Goal: Task Accomplishment & Management: Manage account settings

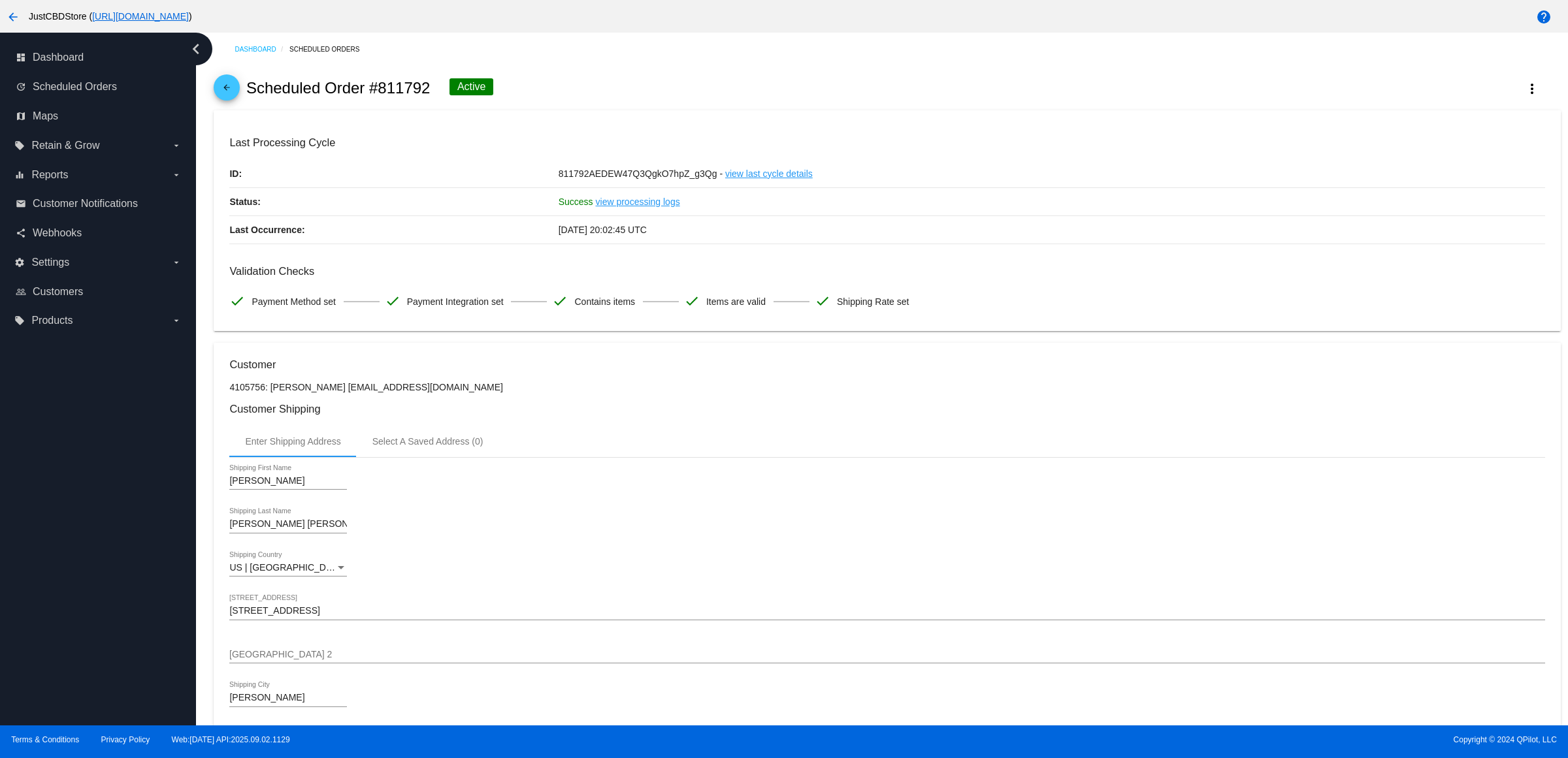
click at [235, 89] on span "arrow_back" at bounding box center [226, 90] width 15 height 32
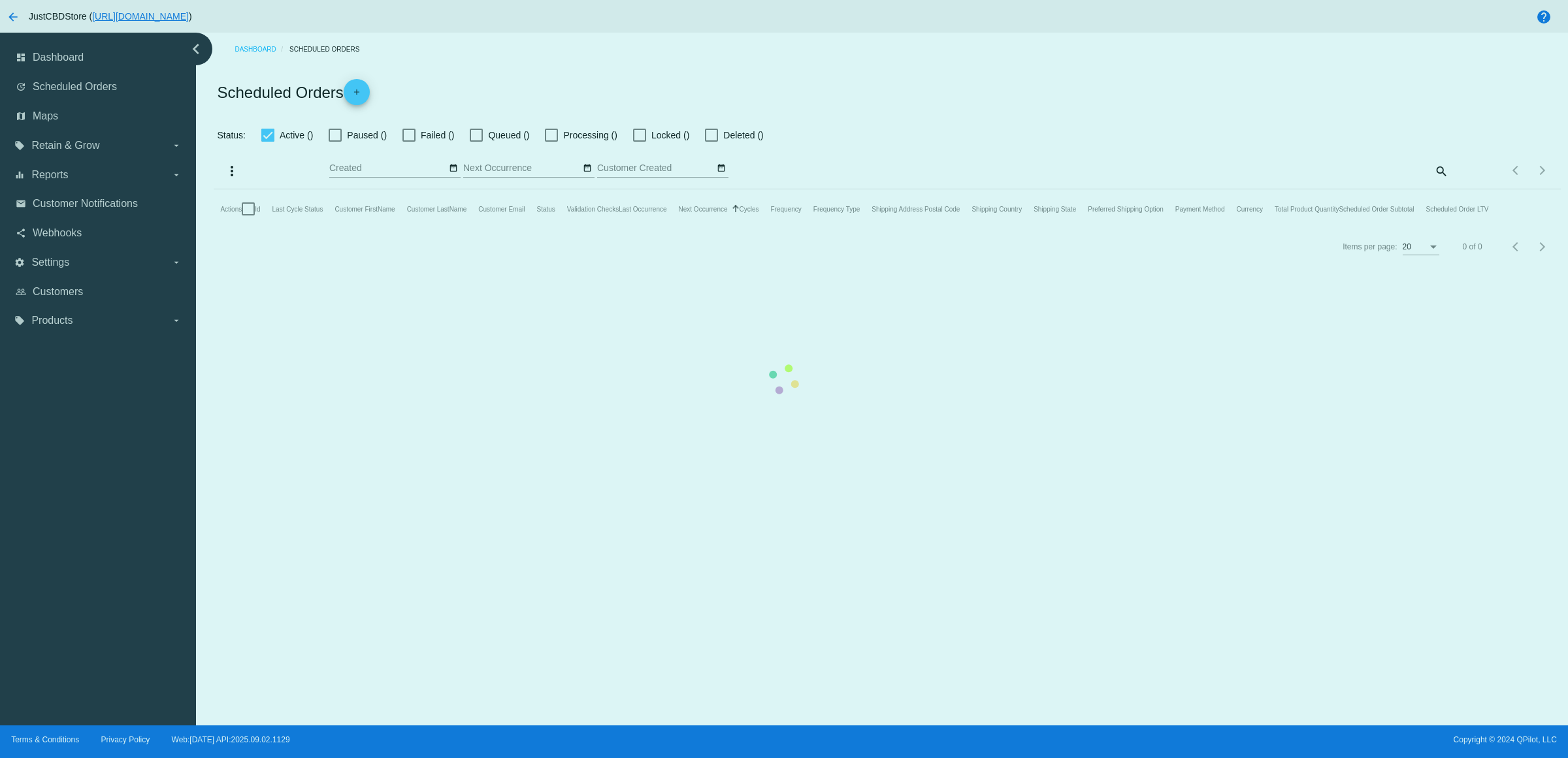
checkbox input "true"
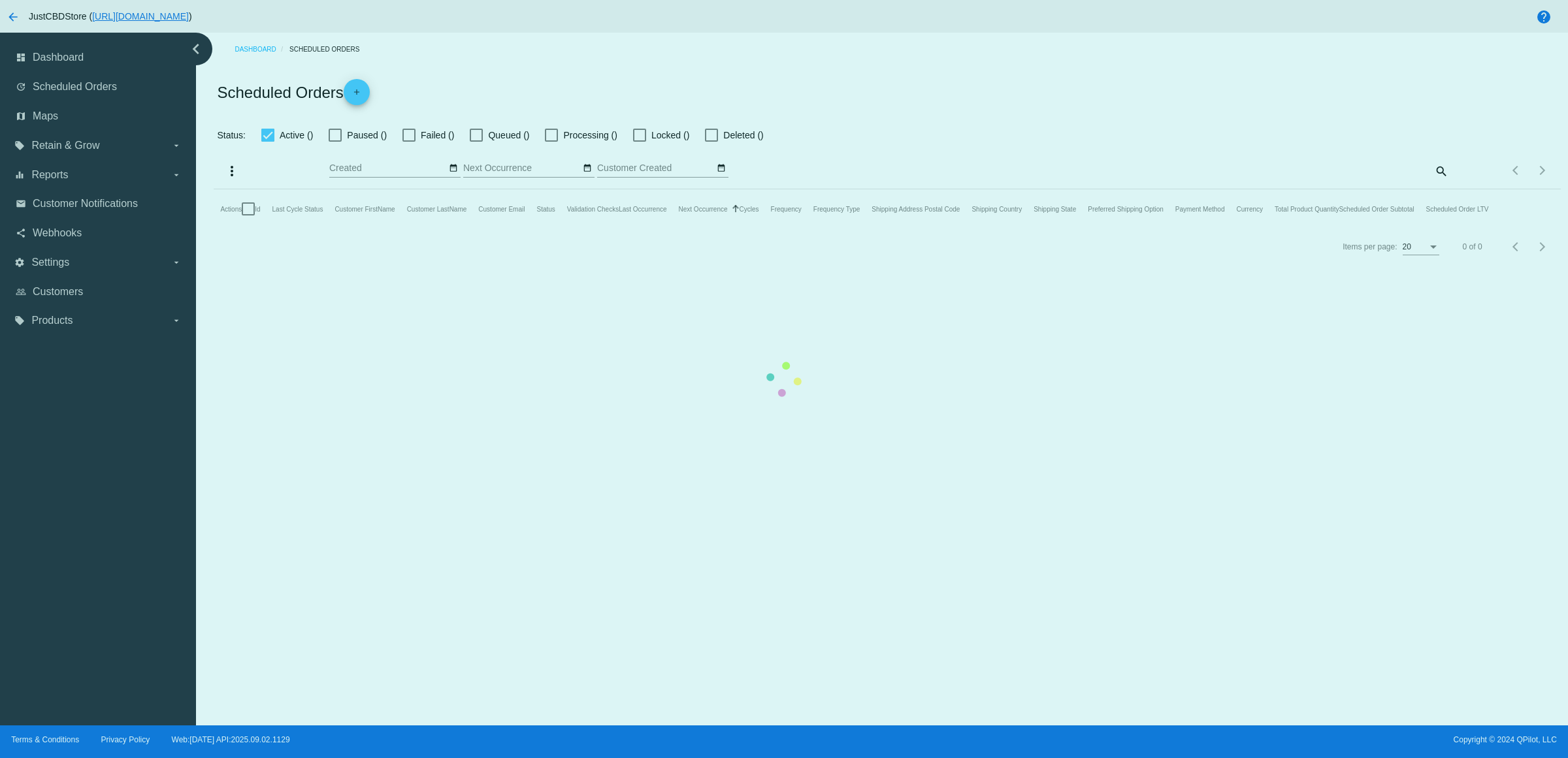
checkbox input "true"
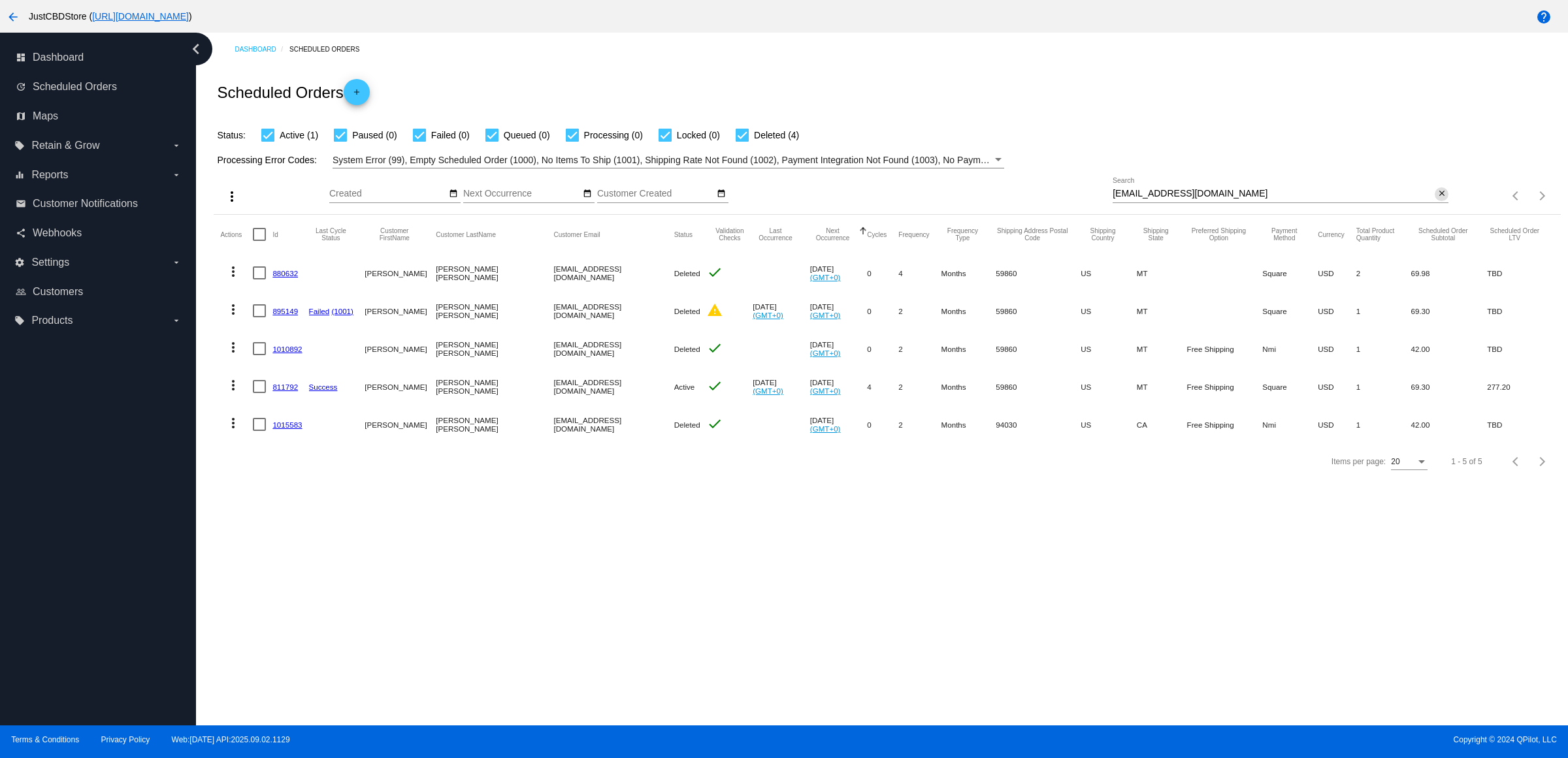
click at [1441, 199] on mat-icon "close" at bounding box center [1442, 193] width 9 height 11
click at [1438, 199] on input "Search" at bounding box center [1280, 193] width 336 height 11
paste input "[PERSON_NAME][EMAIL_ADDRESS][DOMAIN_NAME]"
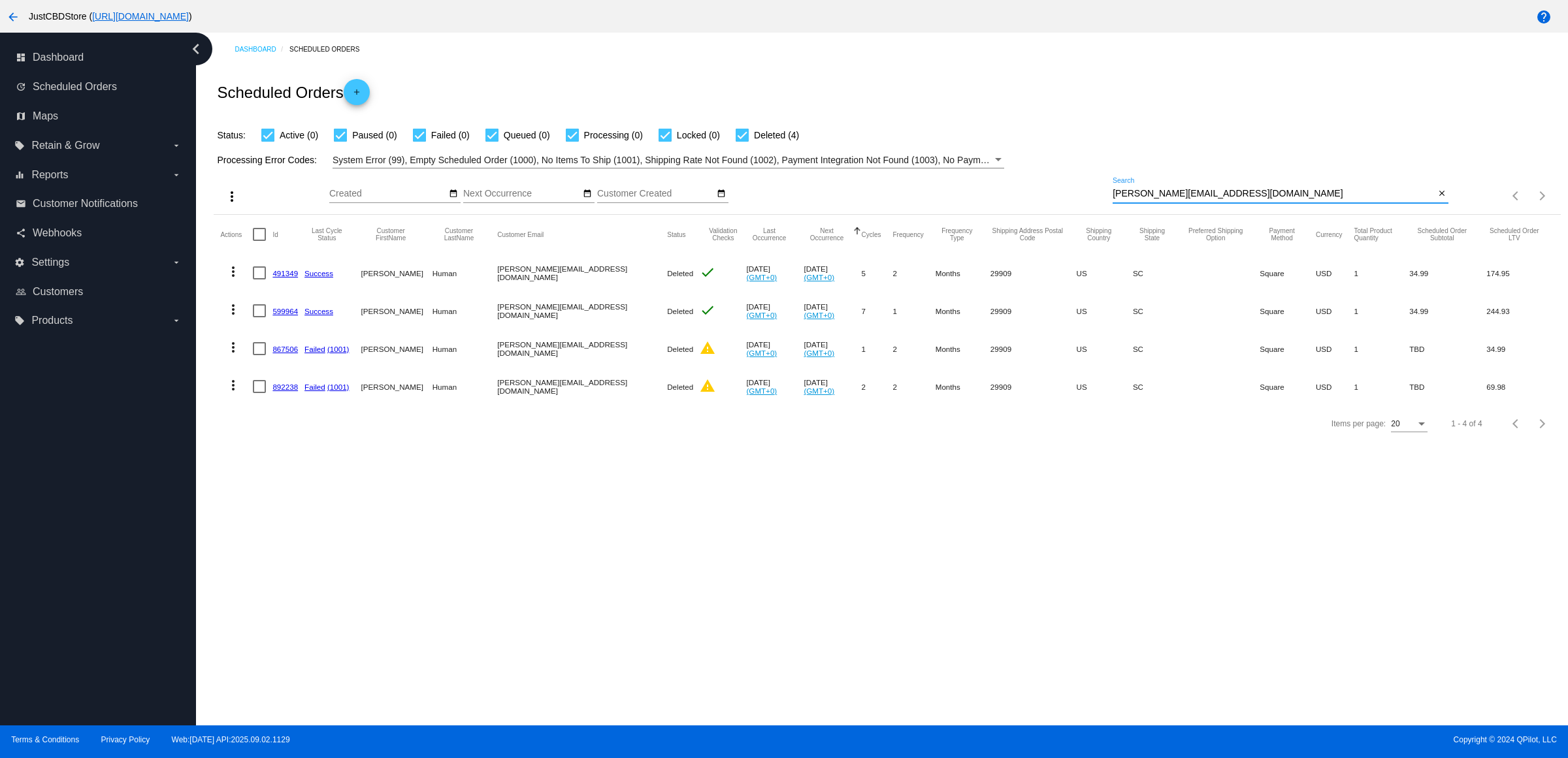
type input "[PERSON_NAME][EMAIL_ADDRESS][DOMAIN_NAME]"
click at [289, 368] on mat-cell "867506" at bounding box center [288, 349] width 32 height 38
click at [296, 392] on link "892238" at bounding box center [284, 387] width 25 height 8
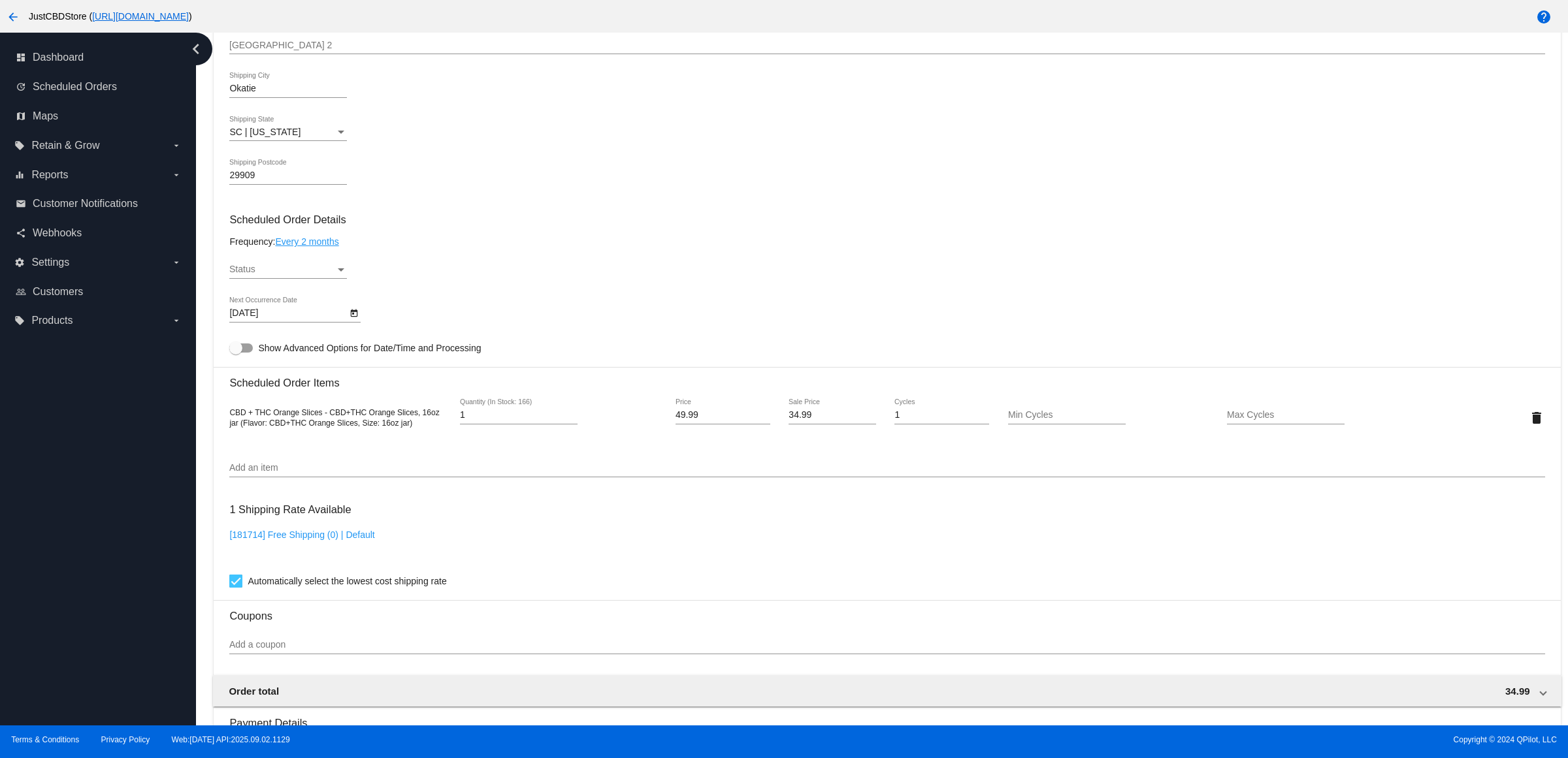
scroll to position [640, 0]
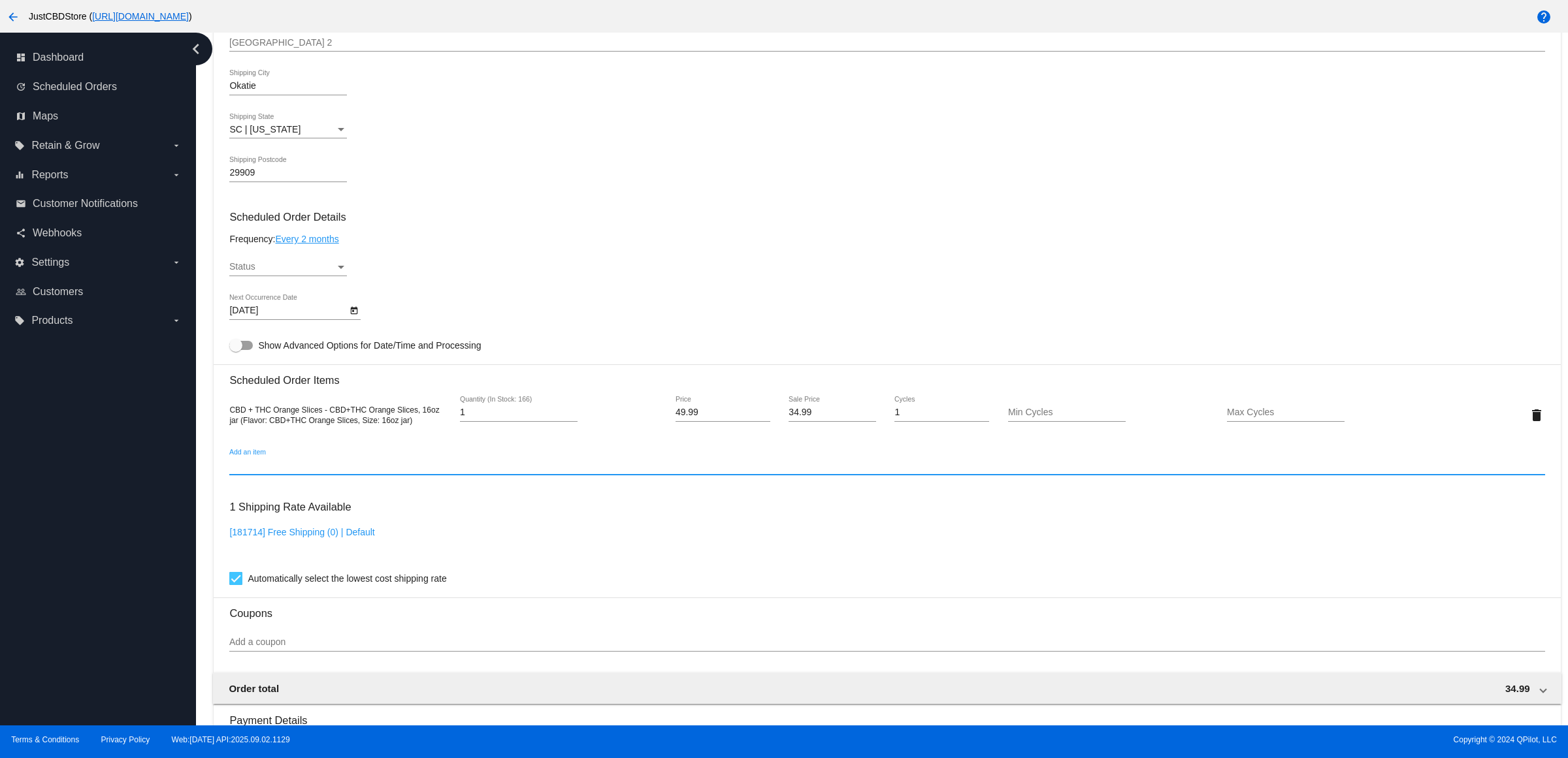
click at [465, 471] on input "Add an item" at bounding box center [887, 466] width 1315 height 11
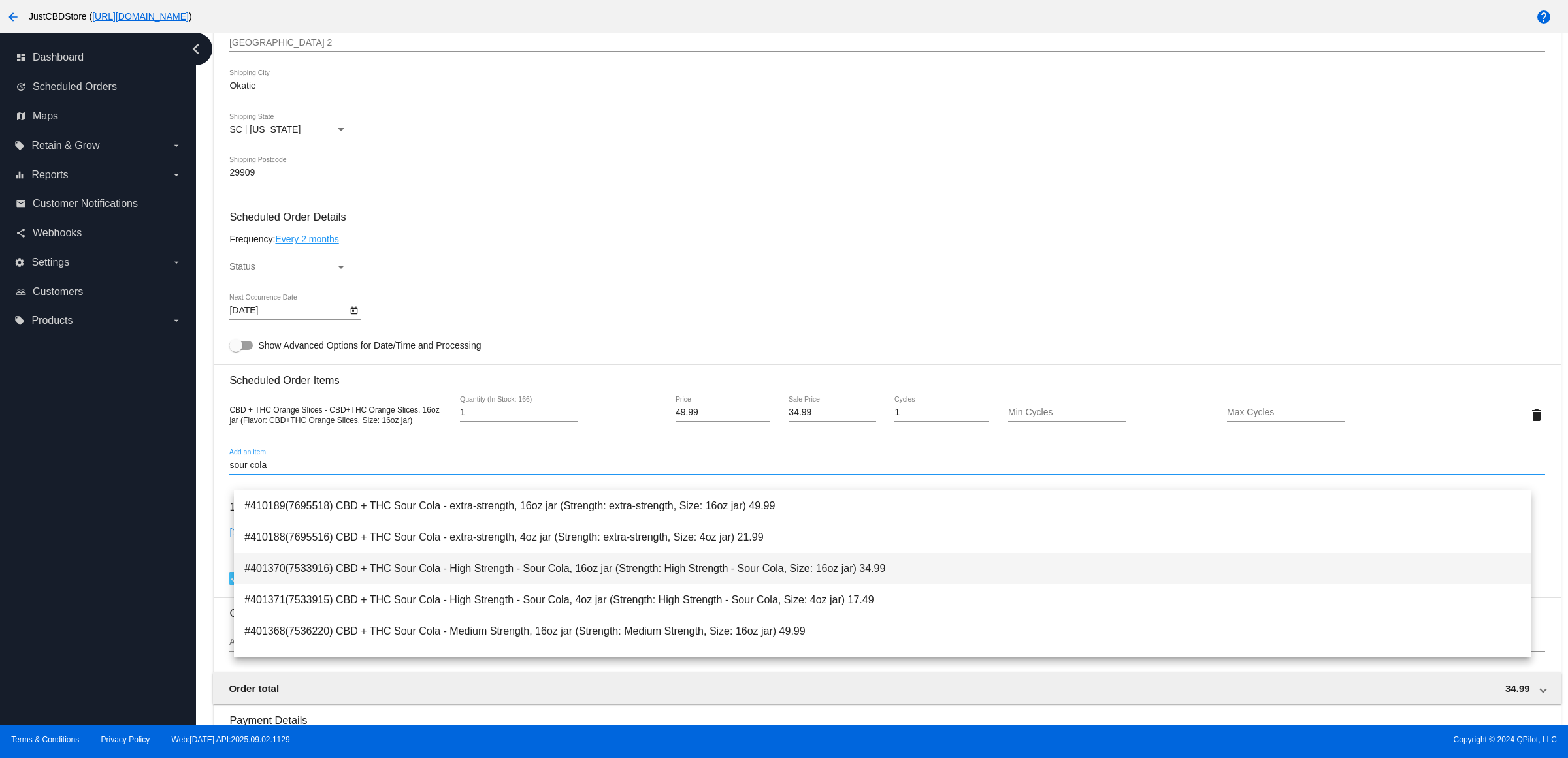
type input "sour cola"
click at [690, 575] on span "#401370(7533916) CBD + THC Sour Cola - High Strength - Sour Cola, 16oz jar (Str…" at bounding box center [883, 569] width 1276 height 32
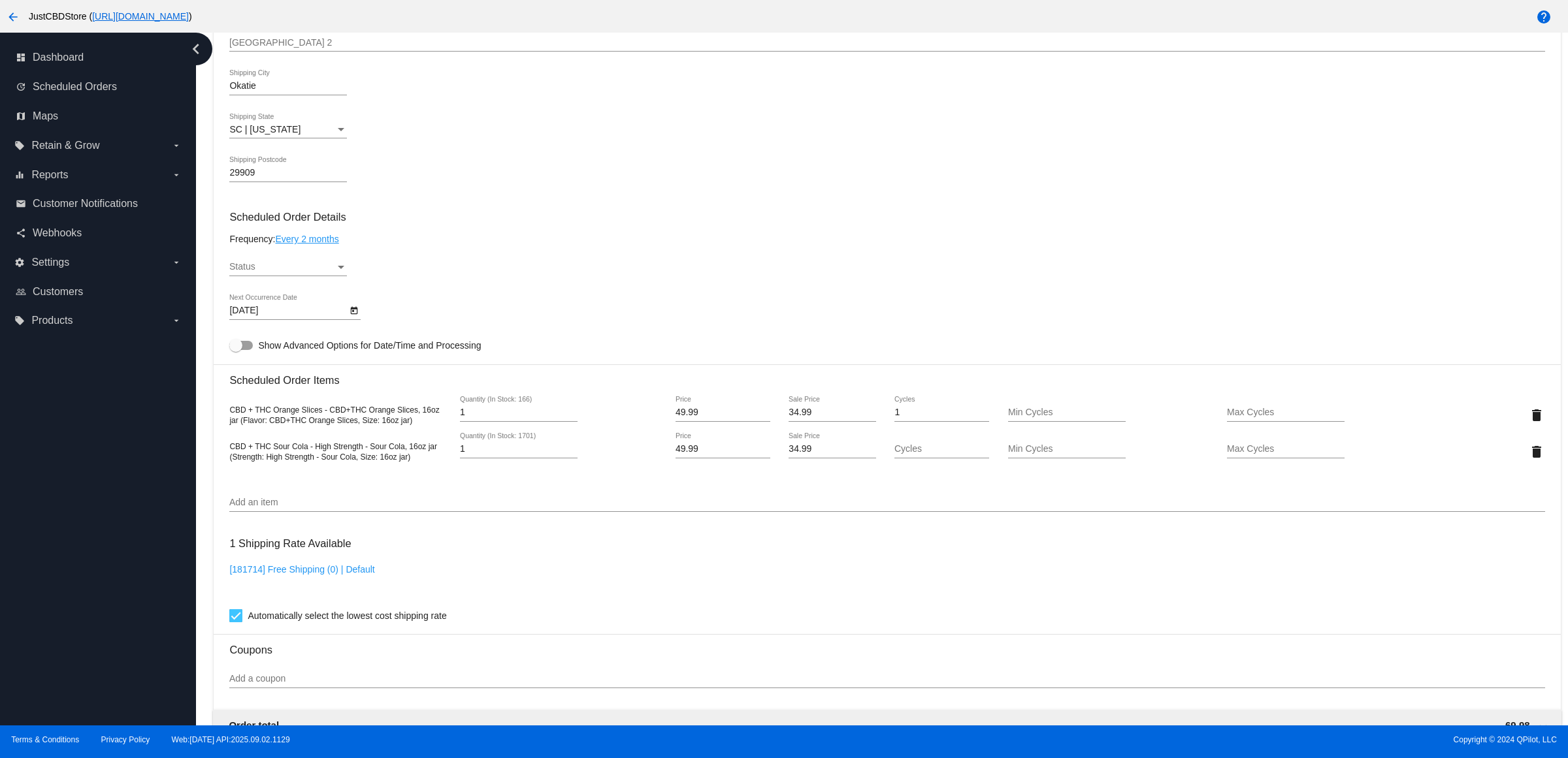
click at [736, 322] on div "[DATE] Next Occurrence Date" at bounding box center [887, 314] width 1315 height 37
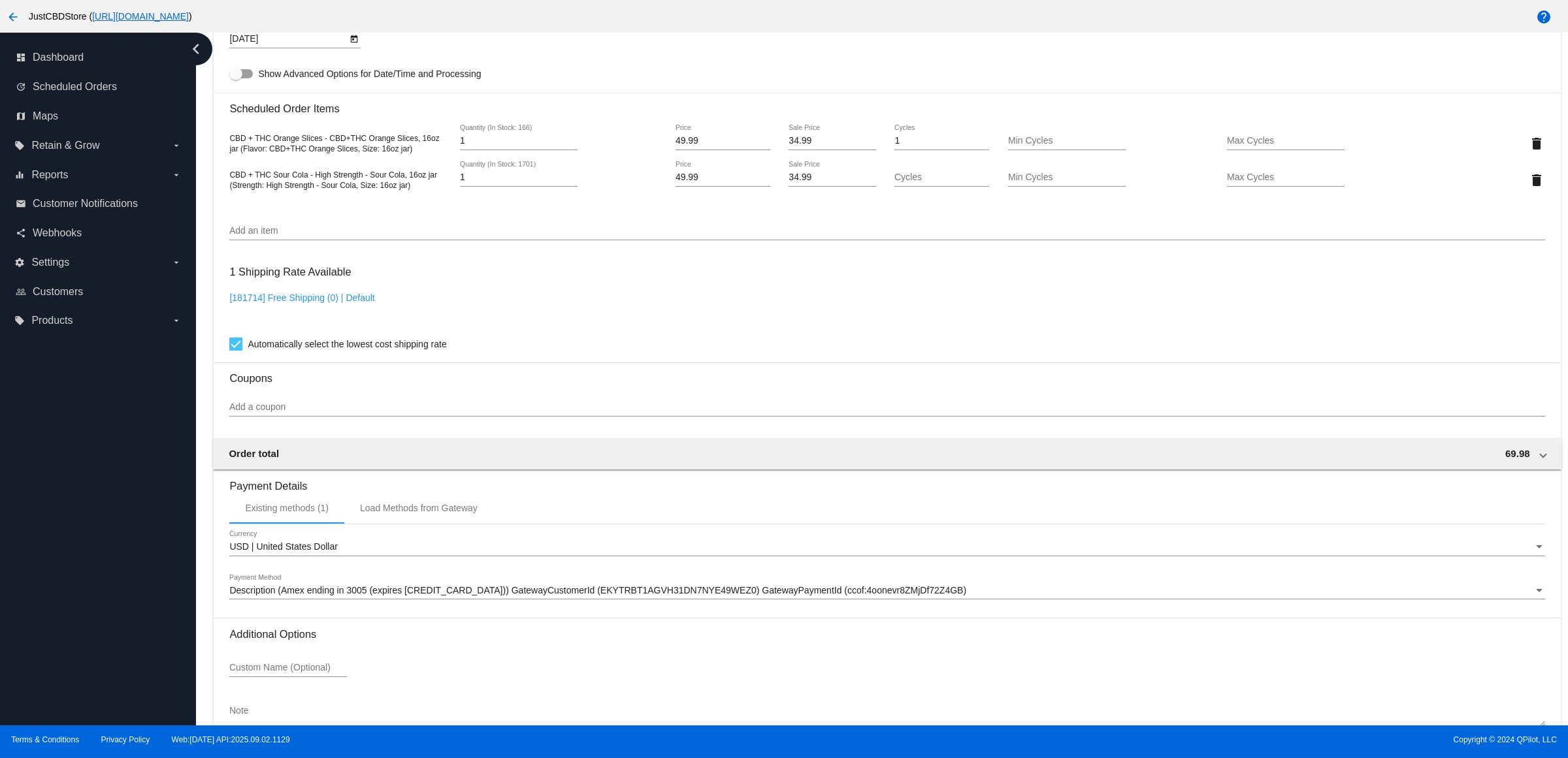
scroll to position [1004, 0]
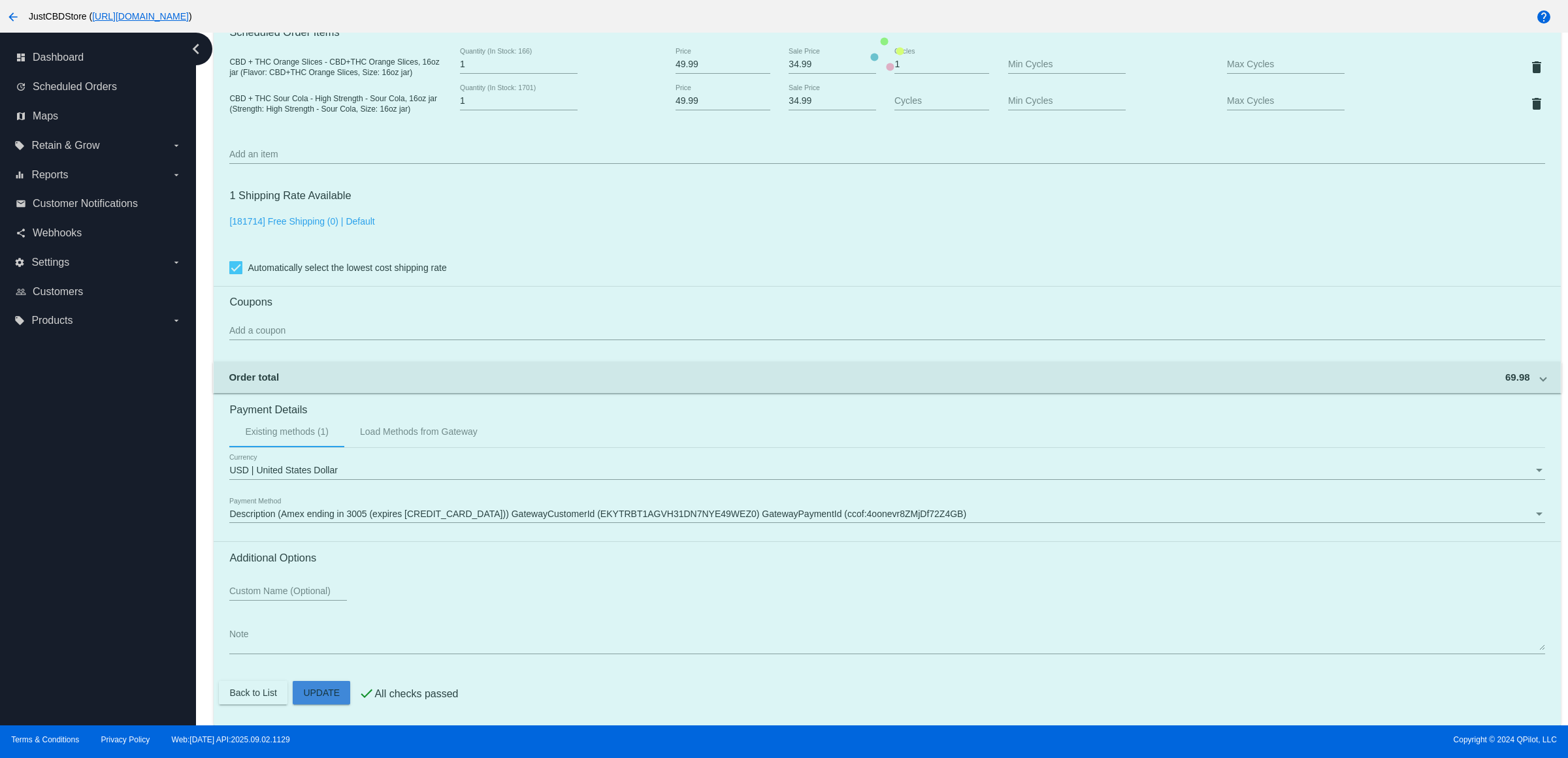
click at [341, 692] on mat-card "Customer 2301135: [PERSON_NAME] [PERSON_NAME][EMAIL_ADDRESS][DOMAIN_NAME] Custo…" at bounding box center [887, 54] width 1347 height 1343
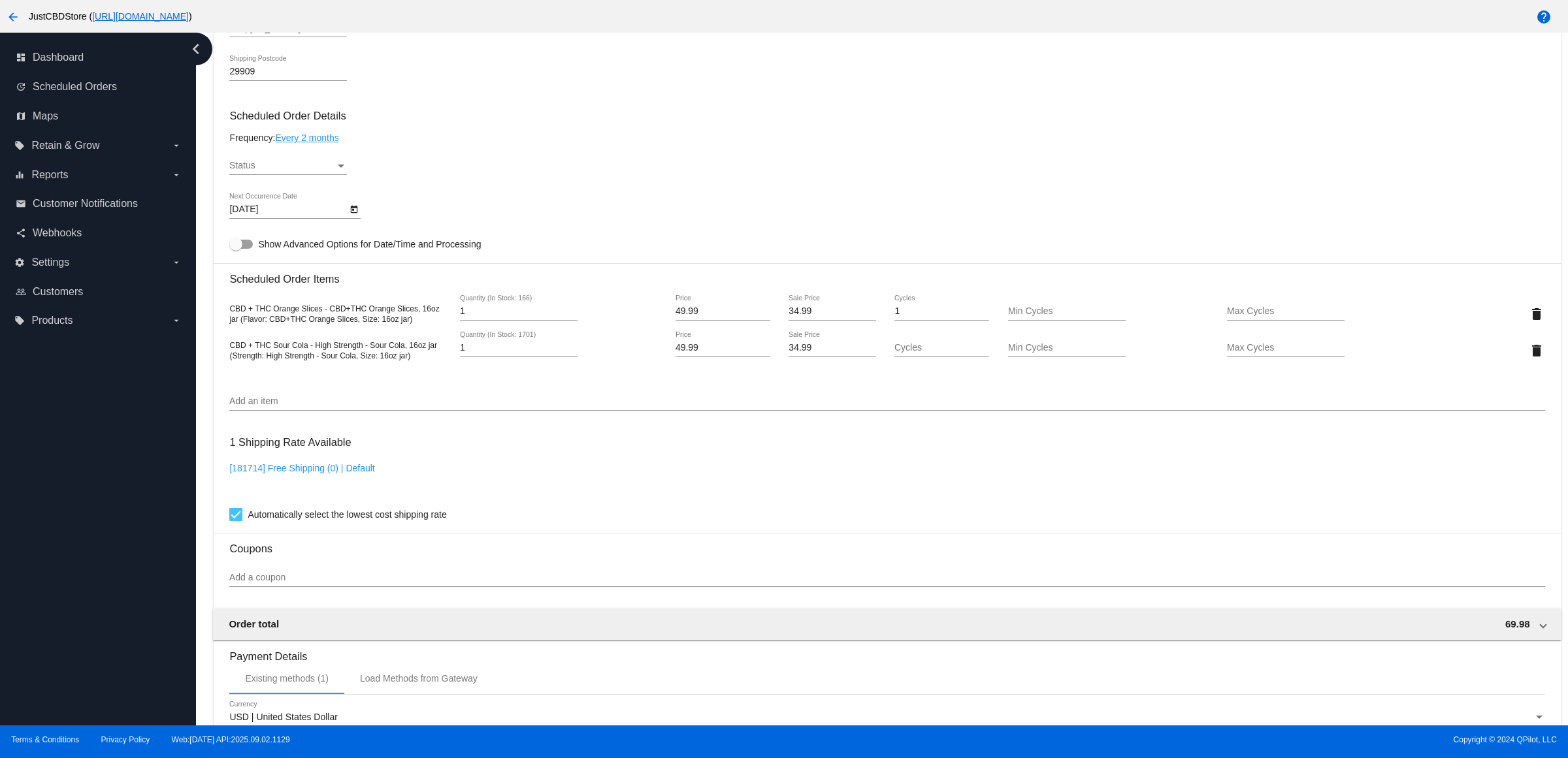
scroll to position [432, 0]
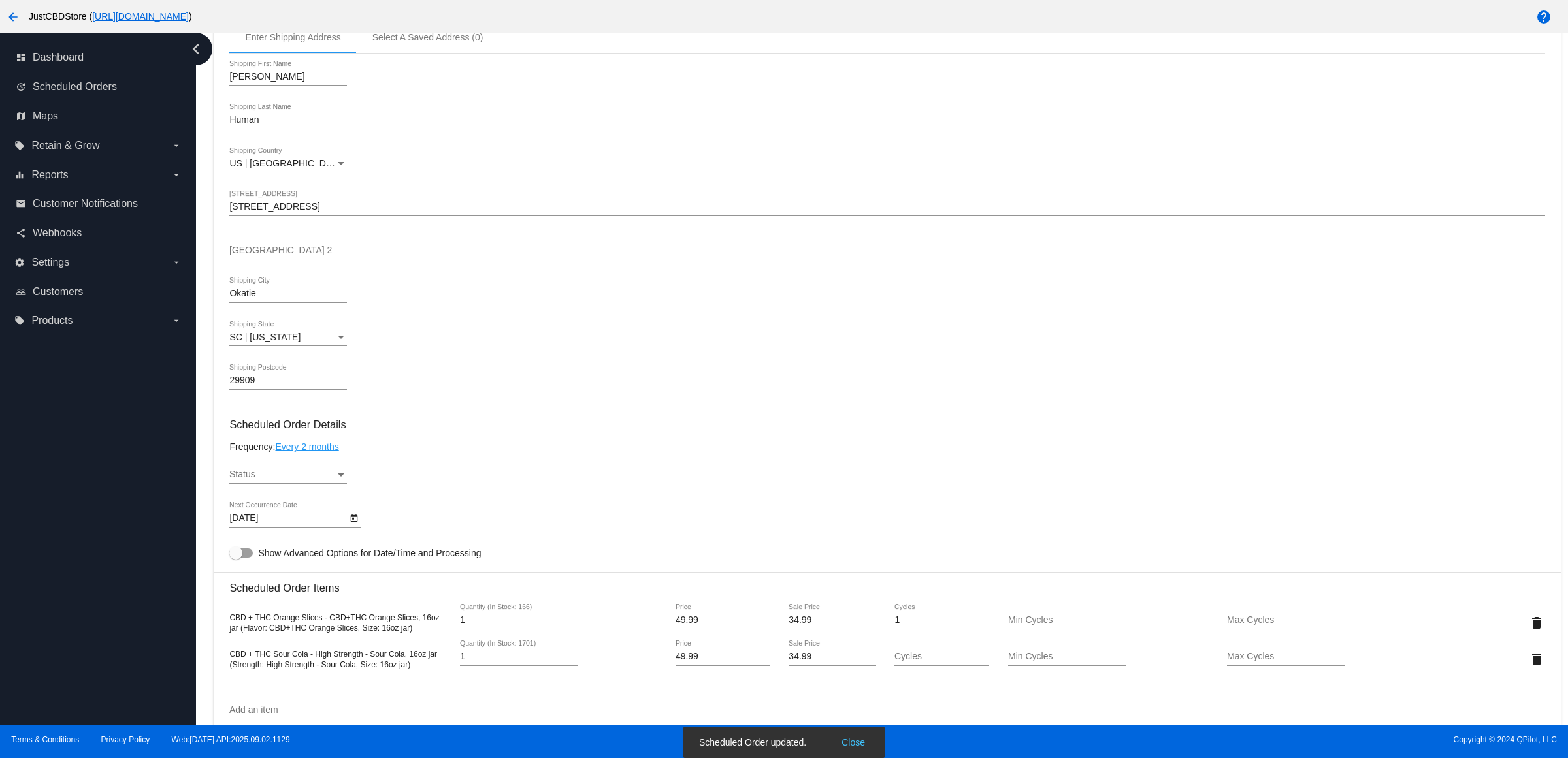
click at [315, 481] on div "Status Status" at bounding box center [288, 470] width 118 height 25
click at [315, 491] on span "Active" at bounding box center [293, 490] width 118 height 28
click at [680, 431] on h3 "Scheduled Order Details" at bounding box center [887, 424] width 1315 height 12
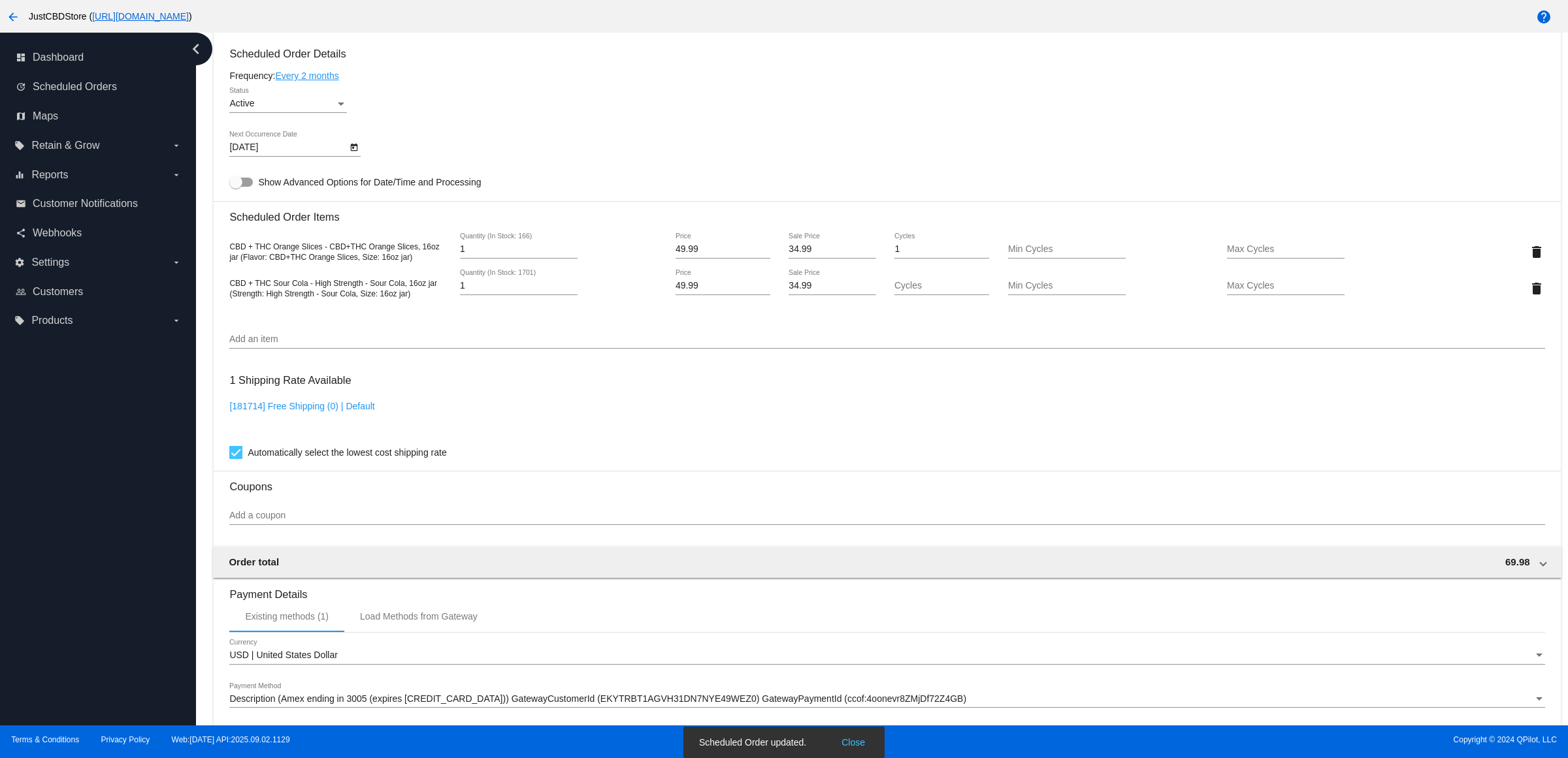
scroll to position [1004, 0]
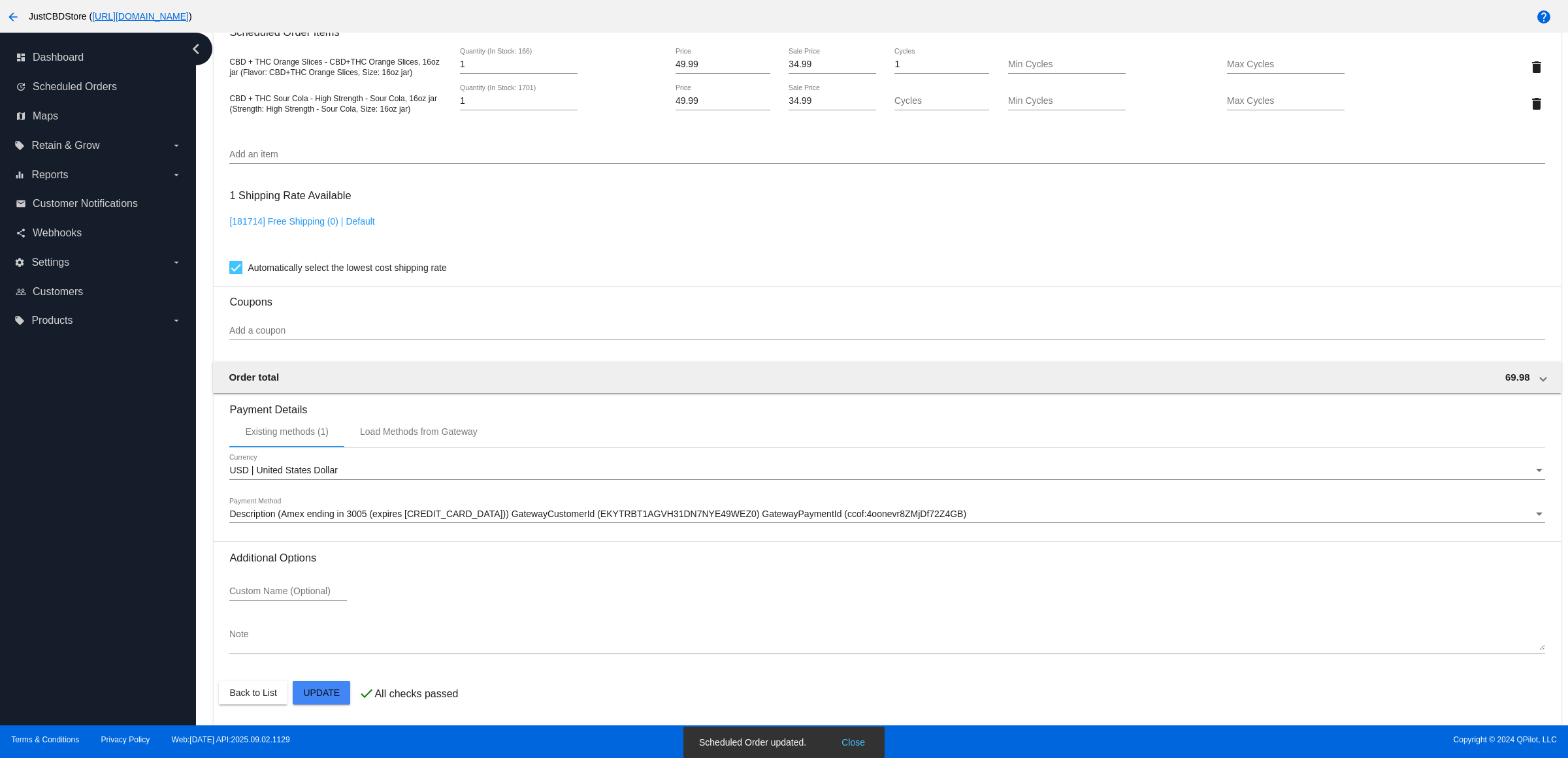
click at [337, 696] on mat-card "Customer 2301135: [PERSON_NAME] [PERSON_NAME][EMAIL_ADDRESS][DOMAIN_NAME] Custo…" at bounding box center [887, 54] width 1347 height 1343
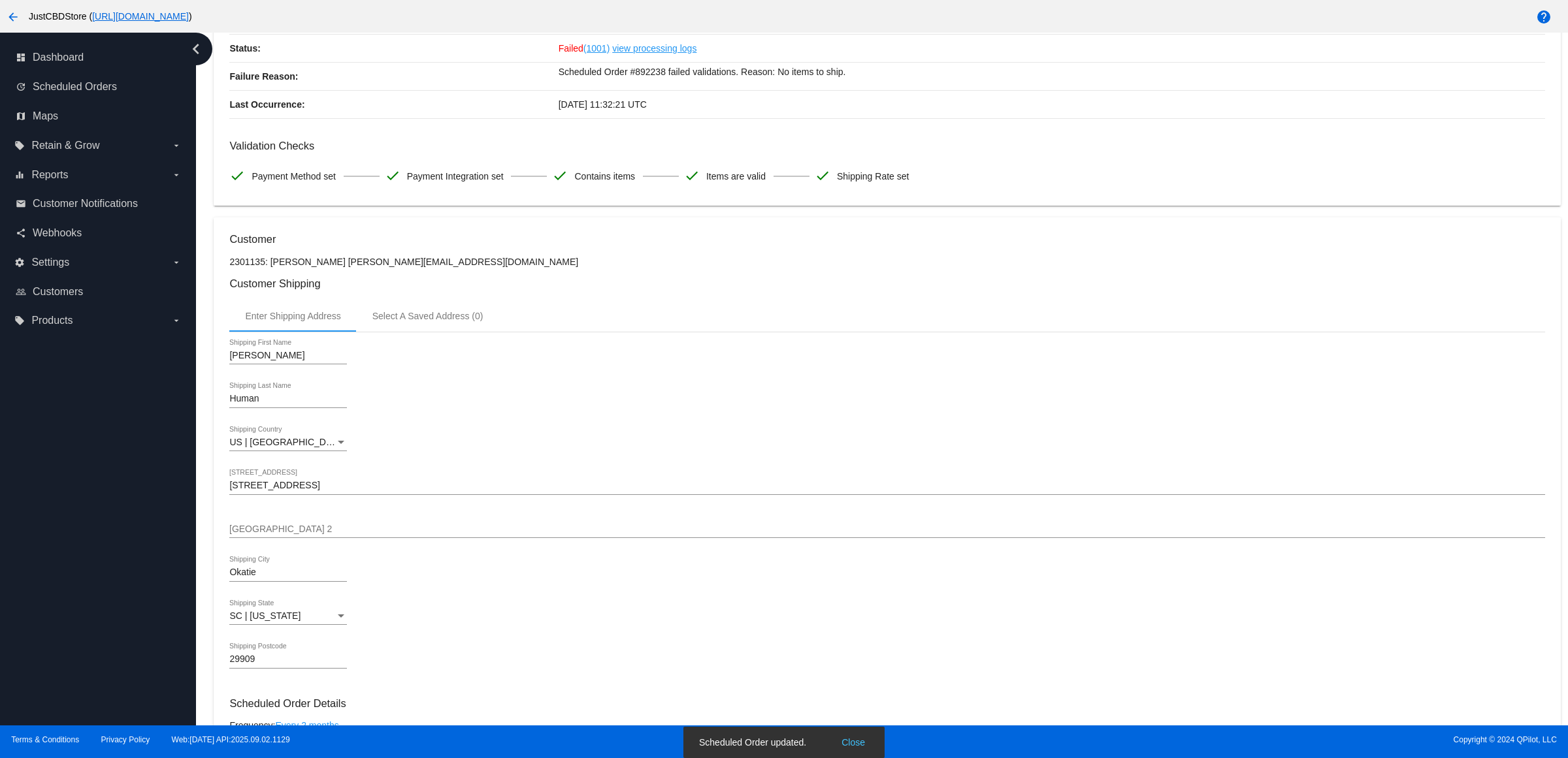
scroll to position [0, 0]
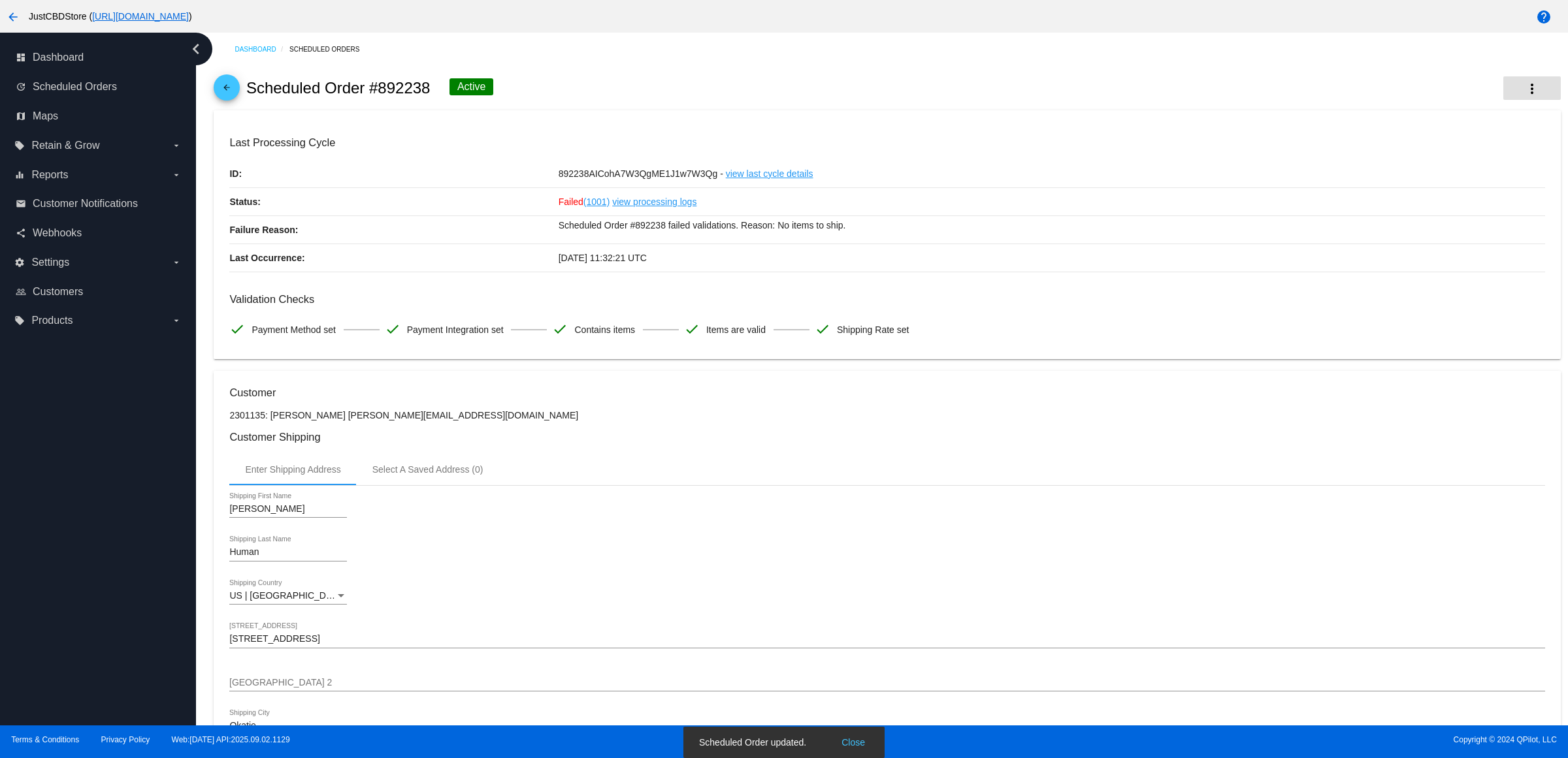
click at [1524, 86] on mat-icon "more_vert" at bounding box center [1531, 89] width 15 height 15
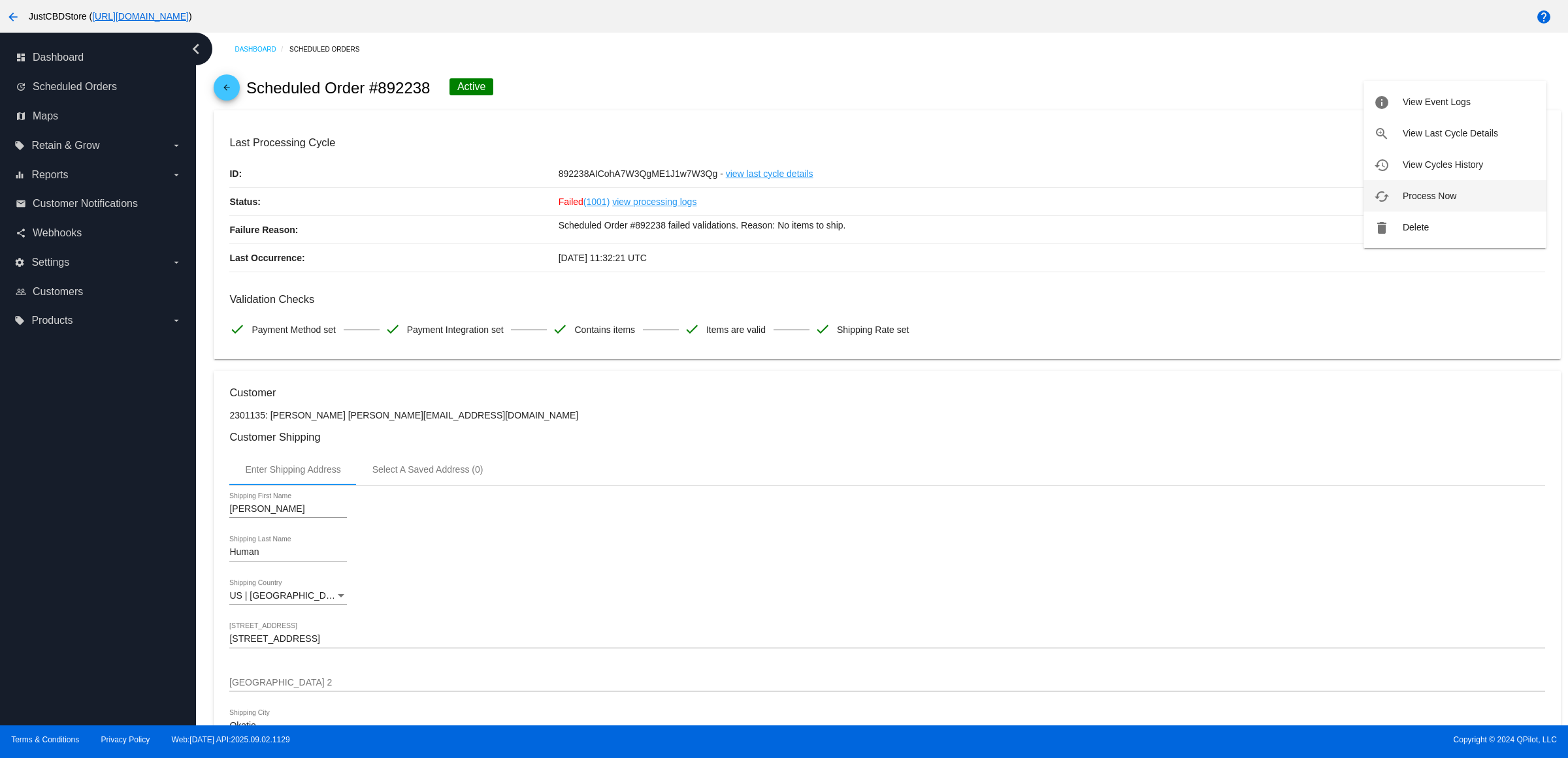
click at [1475, 186] on button "cached Process Now" at bounding box center [1455, 196] width 183 height 32
click at [631, 323] on div "Validation Checks check Payment Method set check Payment Integration set check …" at bounding box center [887, 318] width 1315 height 50
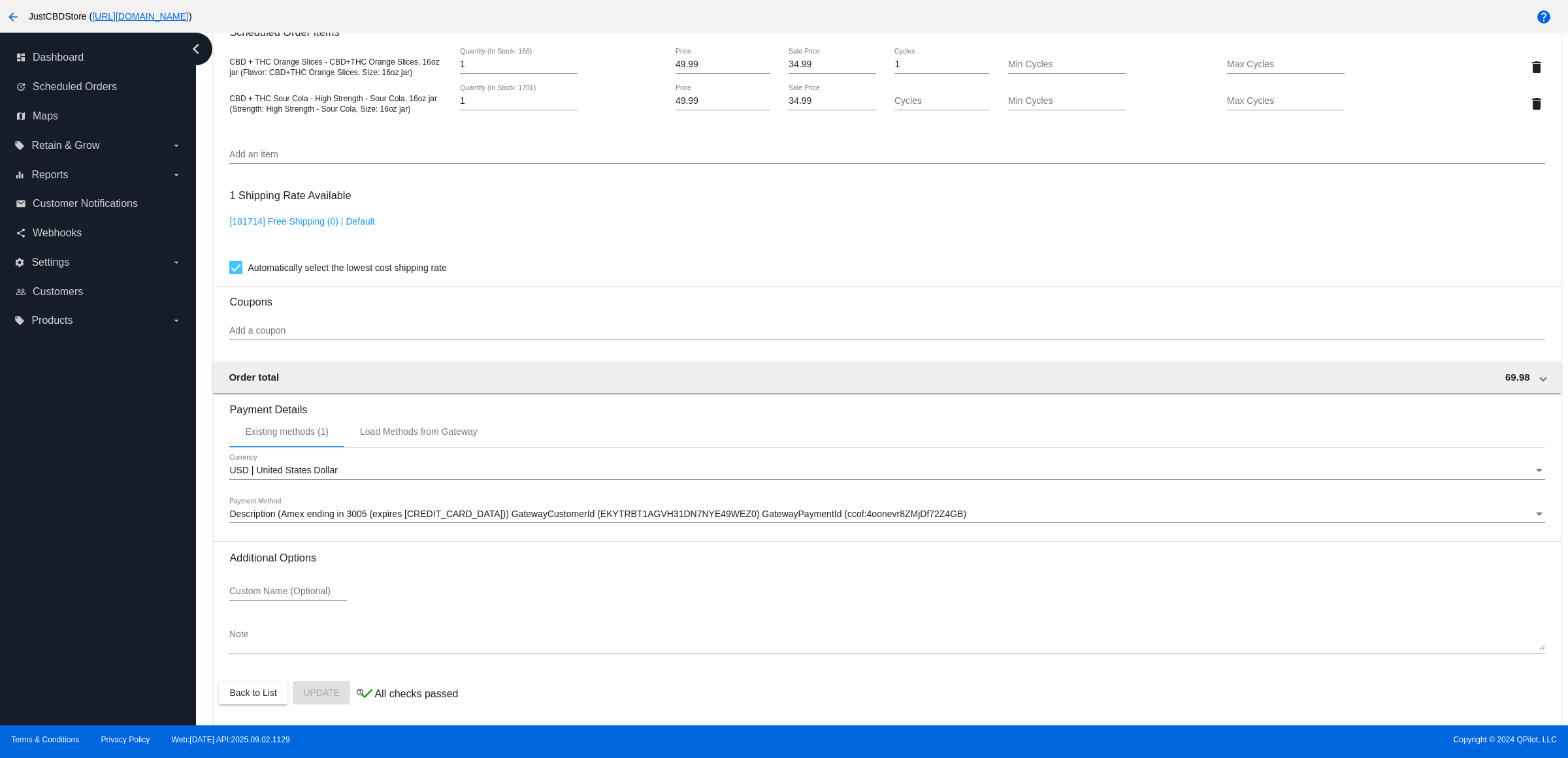
scroll to position [441, 0]
